Goal: Navigation & Orientation: Find specific page/section

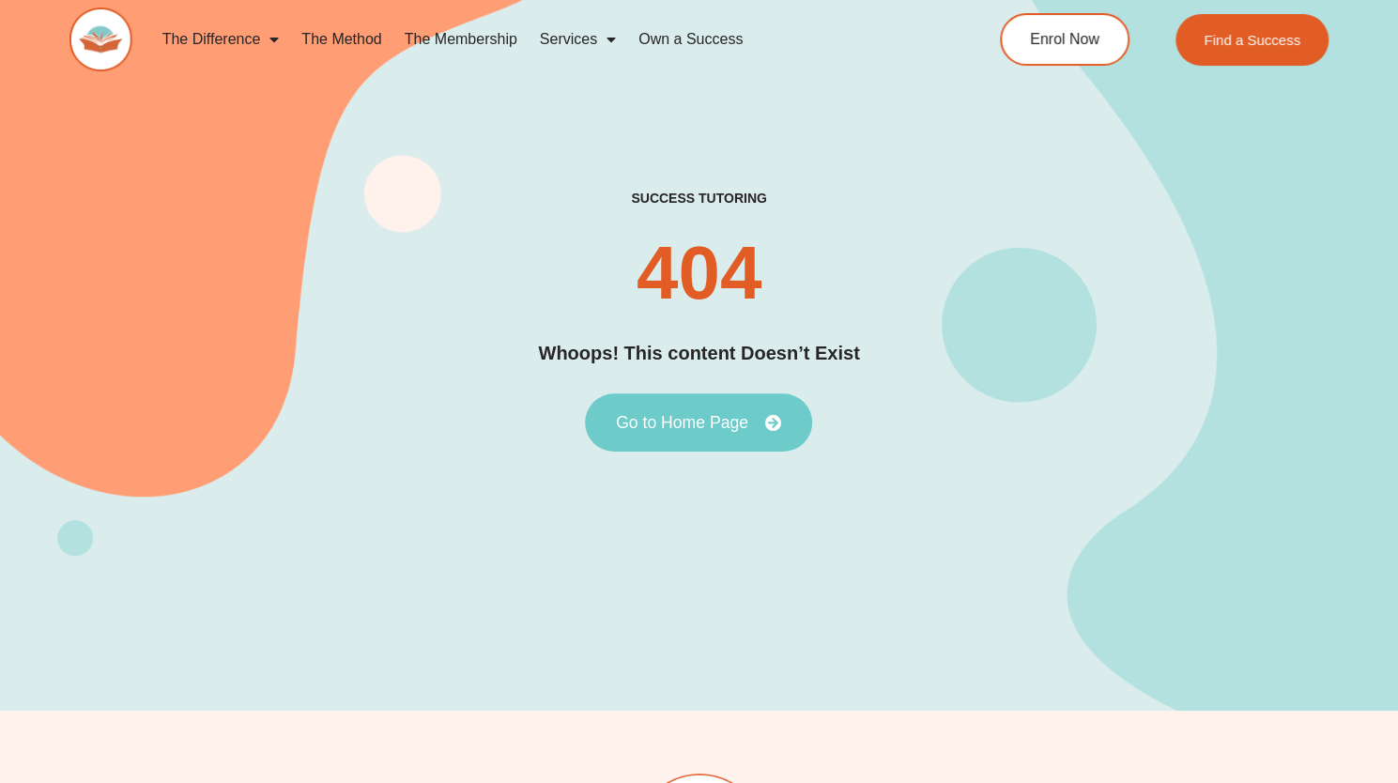
click at [697, 423] on span "Go to Home Page" at bounding box center [682, 422] width 132 height 17
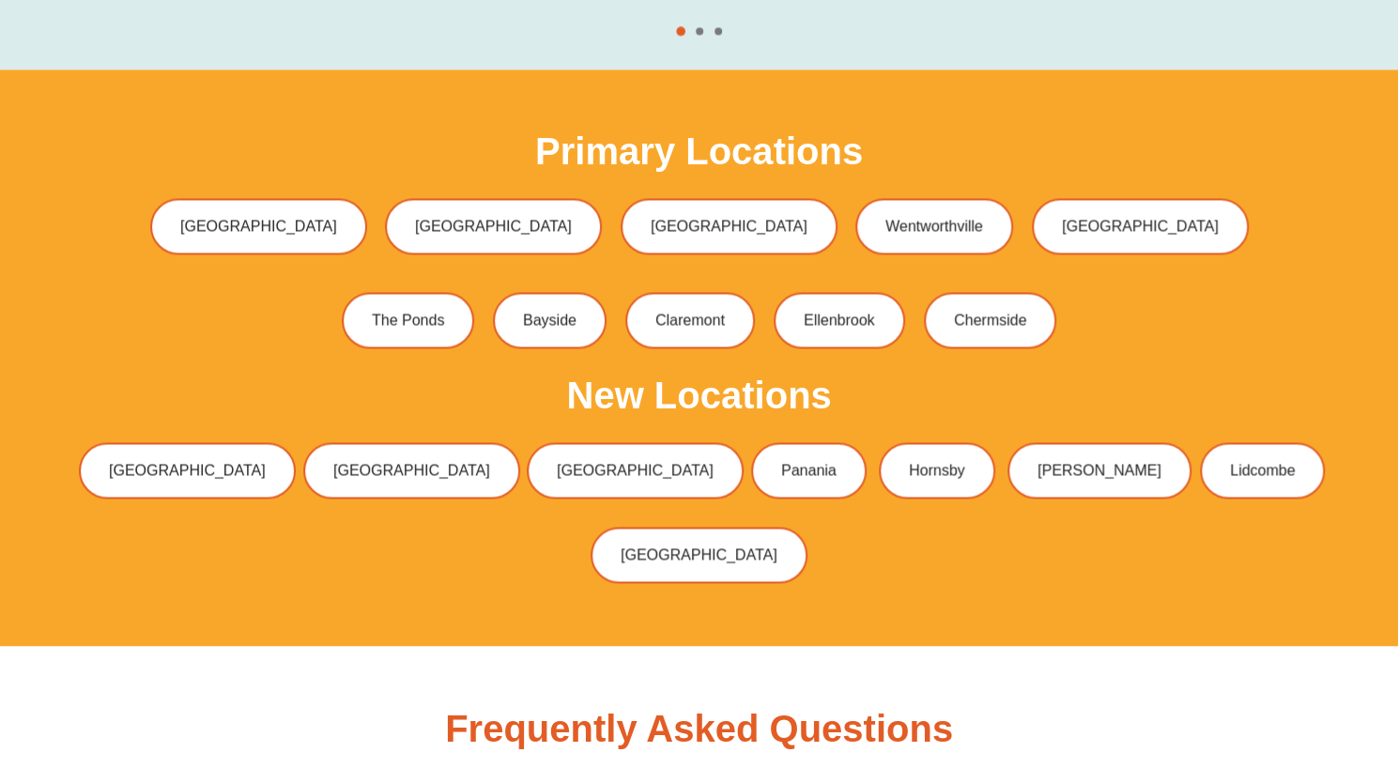
scroll to position [5741, 0]
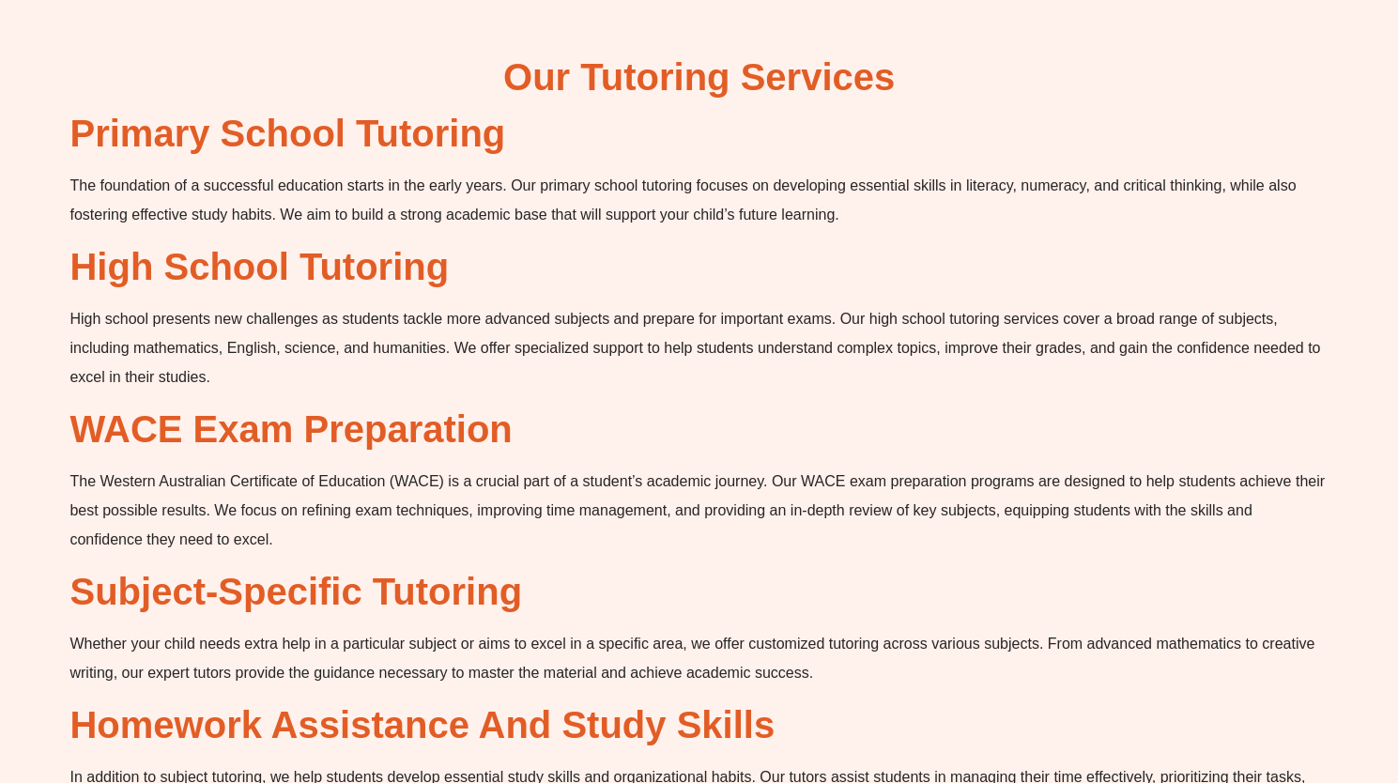
scroll to position [2031, 0]
